Goal: Information Seeking & Learning: Learn about a topic

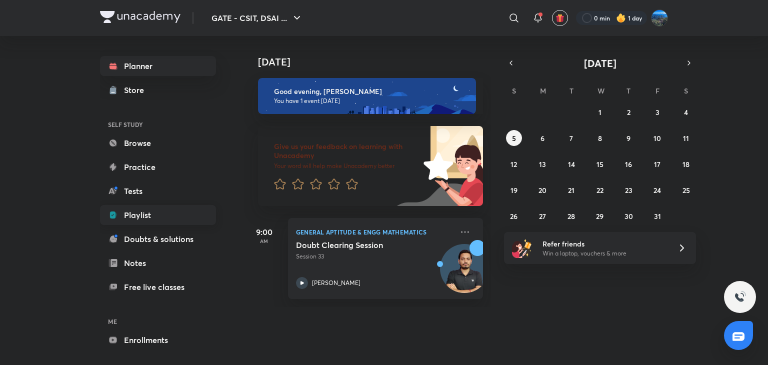
click at [151, 206] on link "Playlist" at bounding box center [158, 215] width 116 height 20
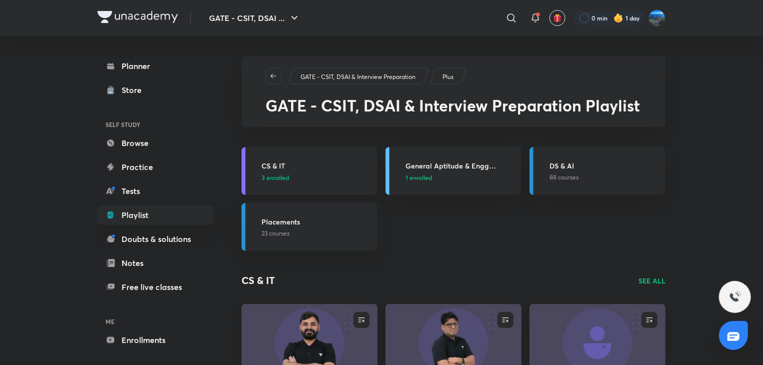
click at [296, 178] on p "3 enrolled" at bounding box center [316, 177] width 110 height 9
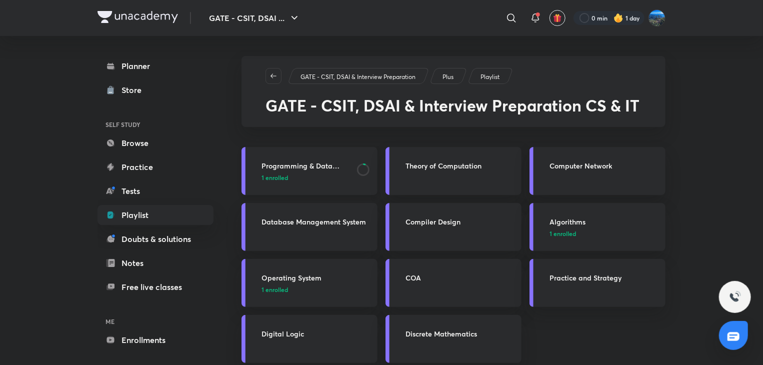
click at [351, 182] on link "Programming & Data Structure 1 enrolled" at bounding box center [309, 171] width 136 height 48
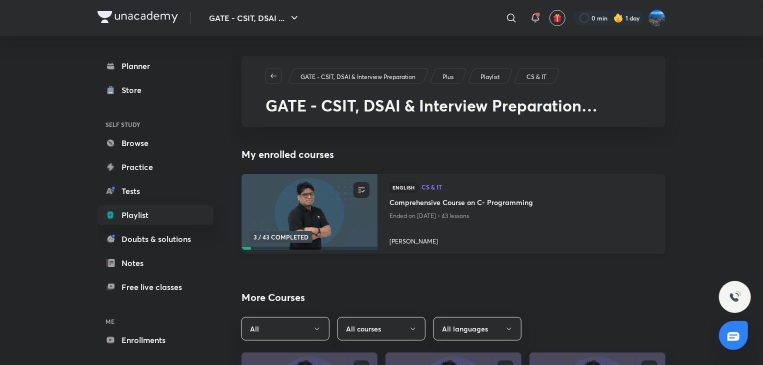
click at [332, 207] on img at bounding box center [309, 211] width 138 height 77
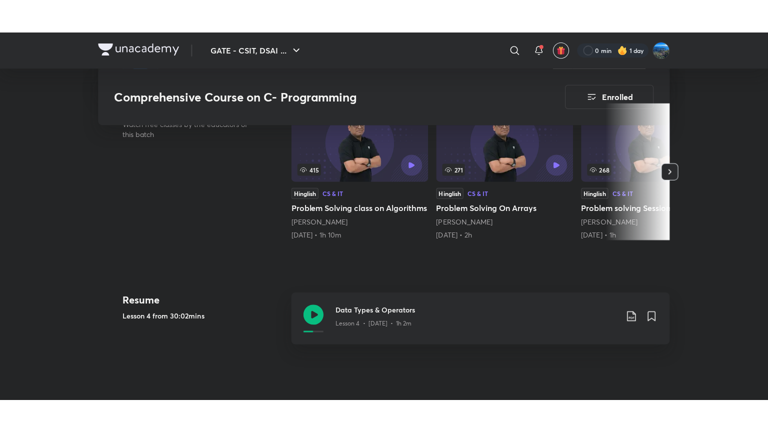
scroll to position [319, 0]
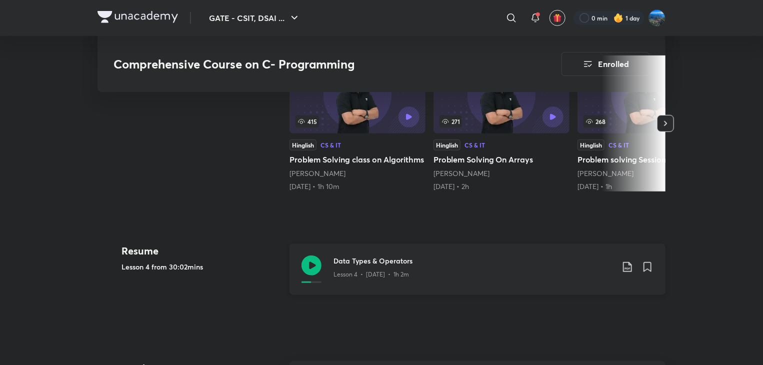
click at [320, 266] on icon at bounding box center [311, 265] width 20 height 20
